Goal: Information Seeking & Learning: Learn about a topic

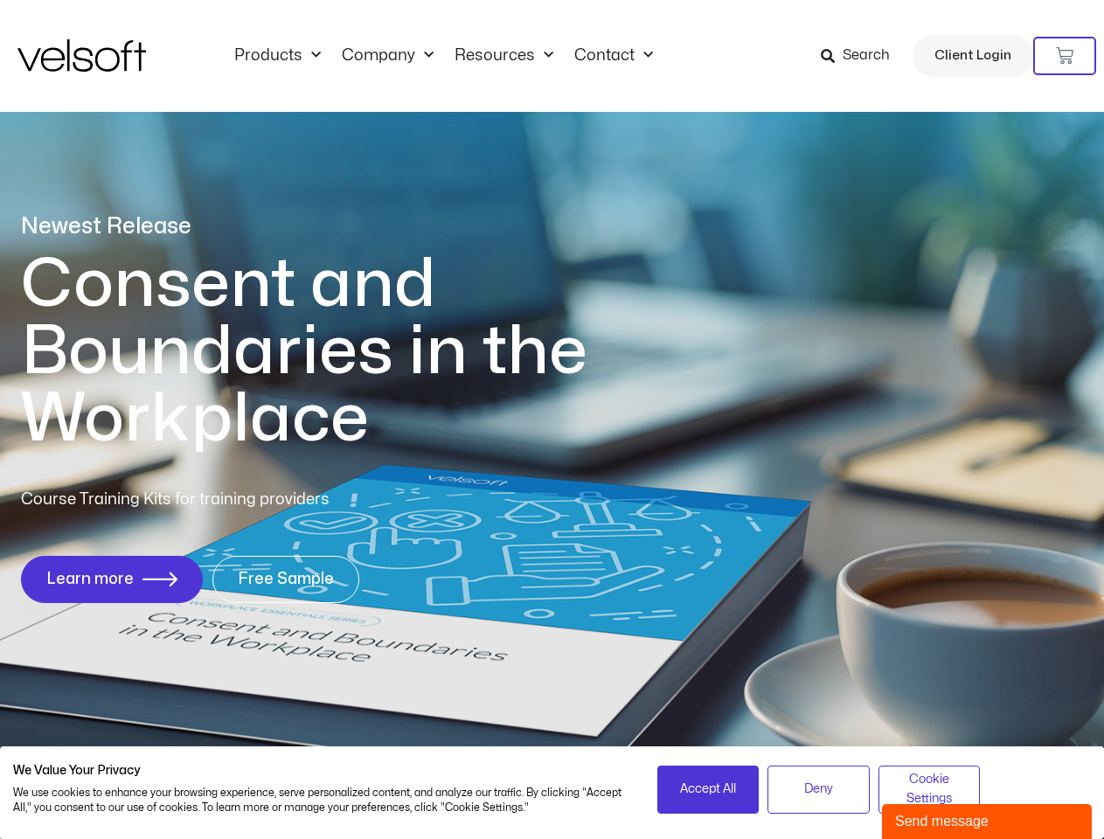
click at [551, 419] on h1 "Consent and Boundaries in the Workplace" at bounding box center [340, 352] width 638 height 202
click at [1064, 56] on icon at bounding box center [1064, 55] width 17 height 17
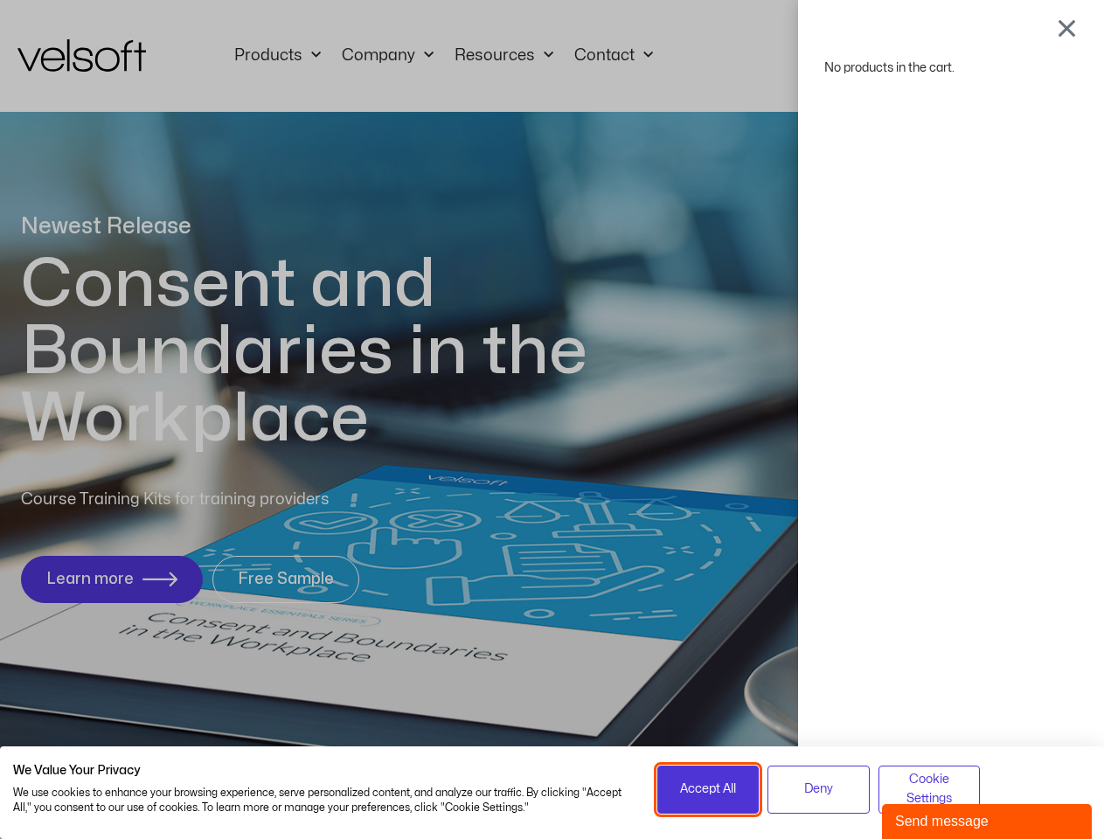
click at [708, 789] on span "Accept All" at bounding box center [708, 788] width 56 height 19
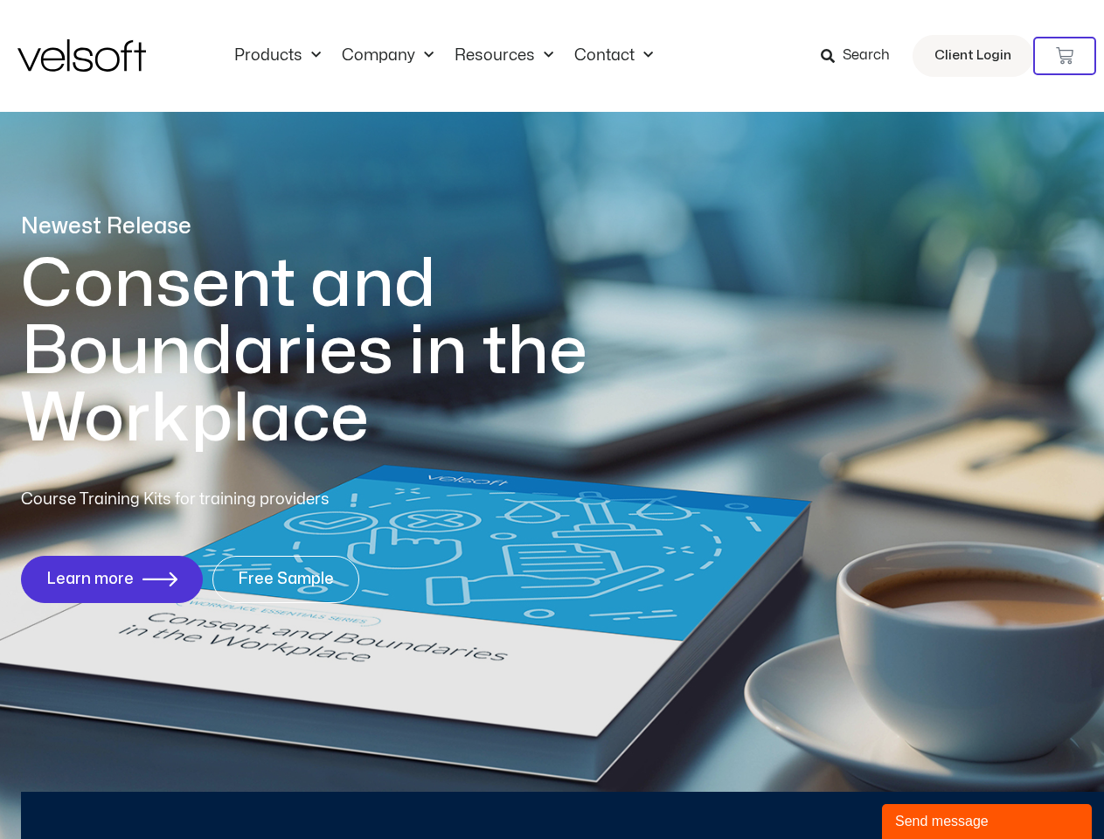
click at [552, 419] on div "No products in the cart." at bounding box center [552, 419] width 0 height 0
click at [987, 821] on div "Send message" at bounding box center [987, 821] width 184 height 21
